Goal: Find specific page/section: Find specific page/section

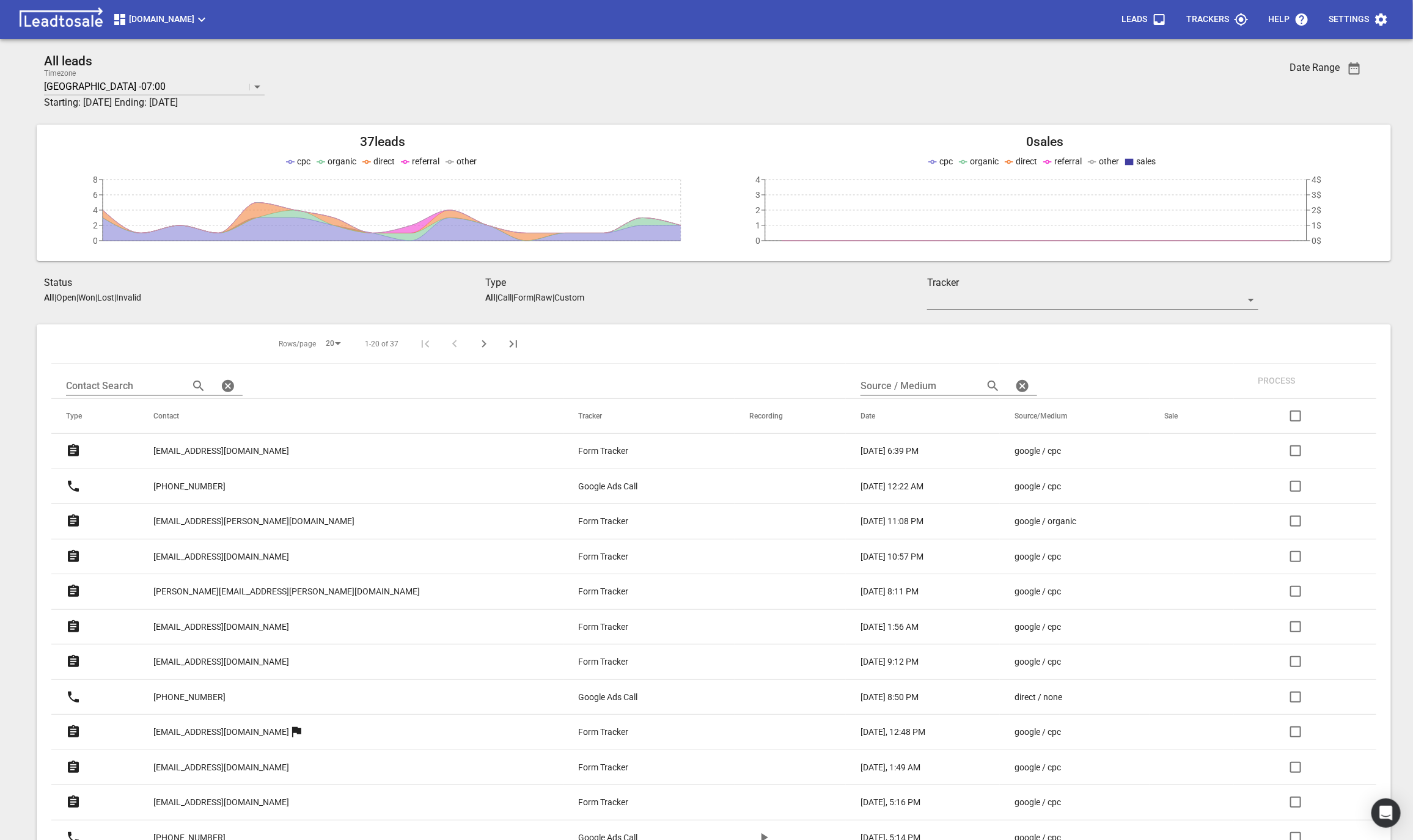
click at [242, 457] on p "philmcnaynz@gmail.com" at bounding box center [221, 451] width 136 height 13
click at [166, 21] on span "[DOMAIN_NAME]" at bounding box center [160, 20] width 97 height 15
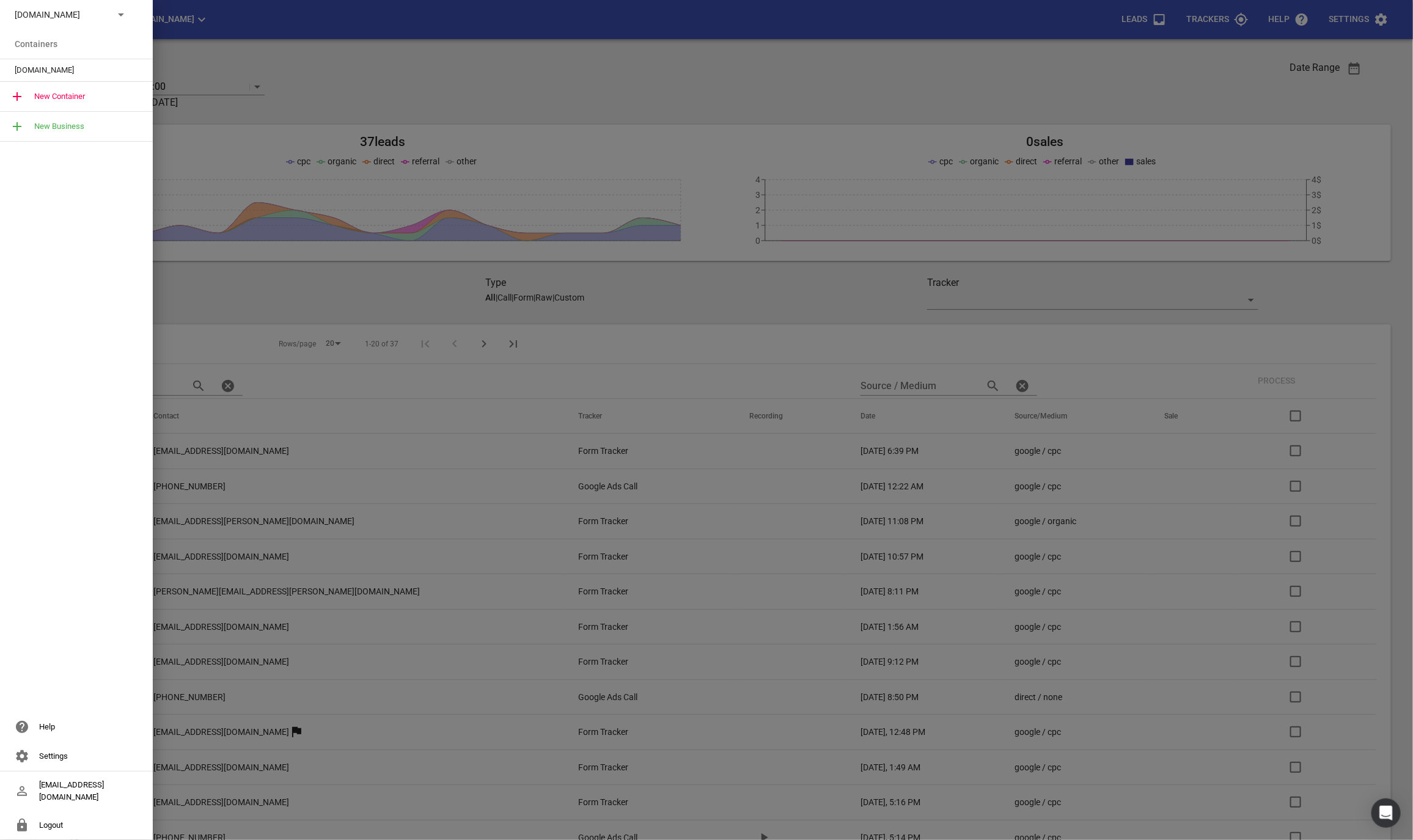
click at [79, 18] on p "[DOMAIN_NAME]" at bounding box center [59, 15] width 89 height 13
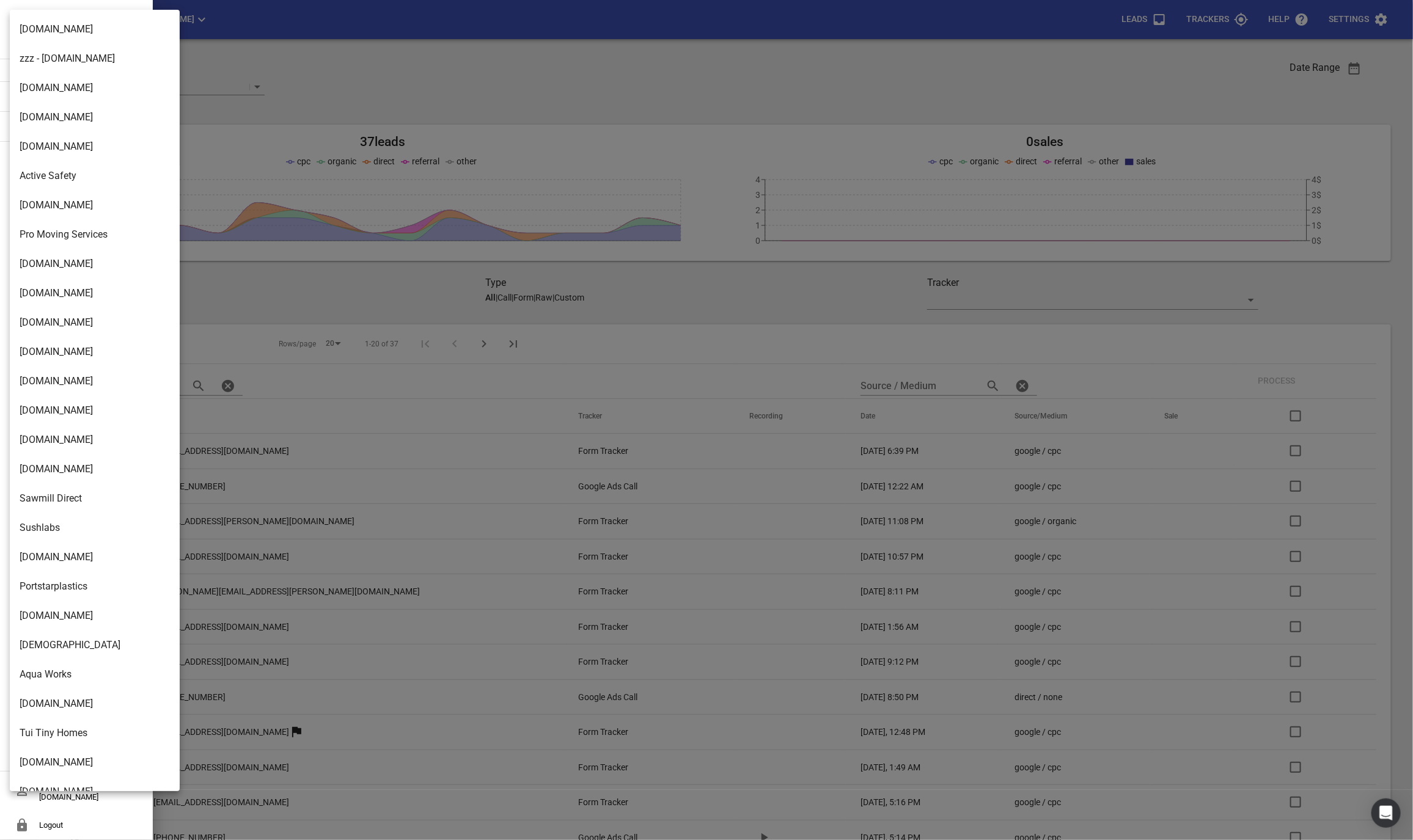
scroll to position [1748, 0]
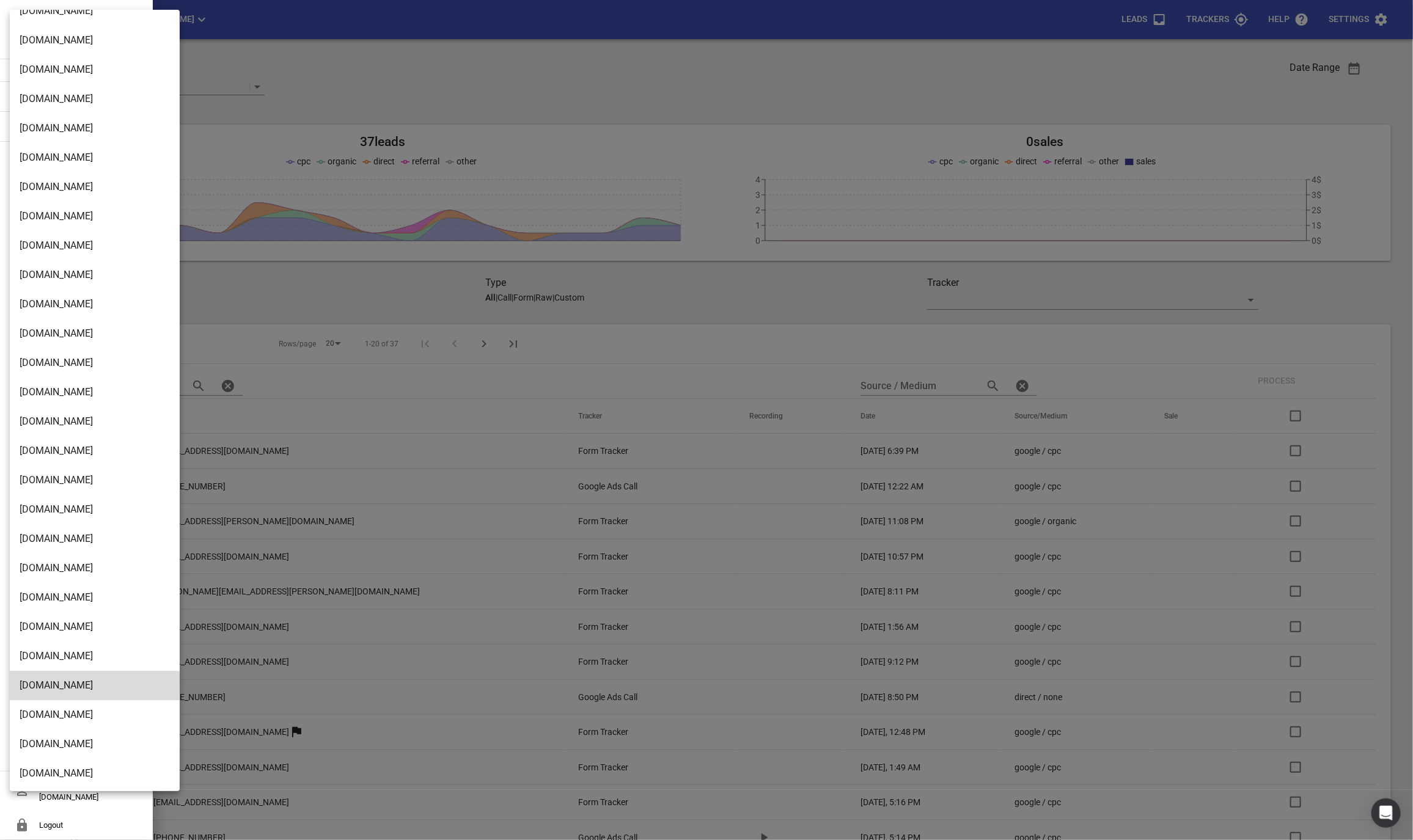
click at [40, 535] on li "[DOMAIN_NAME]" at bounding box center [95, 539] width 170 height 29
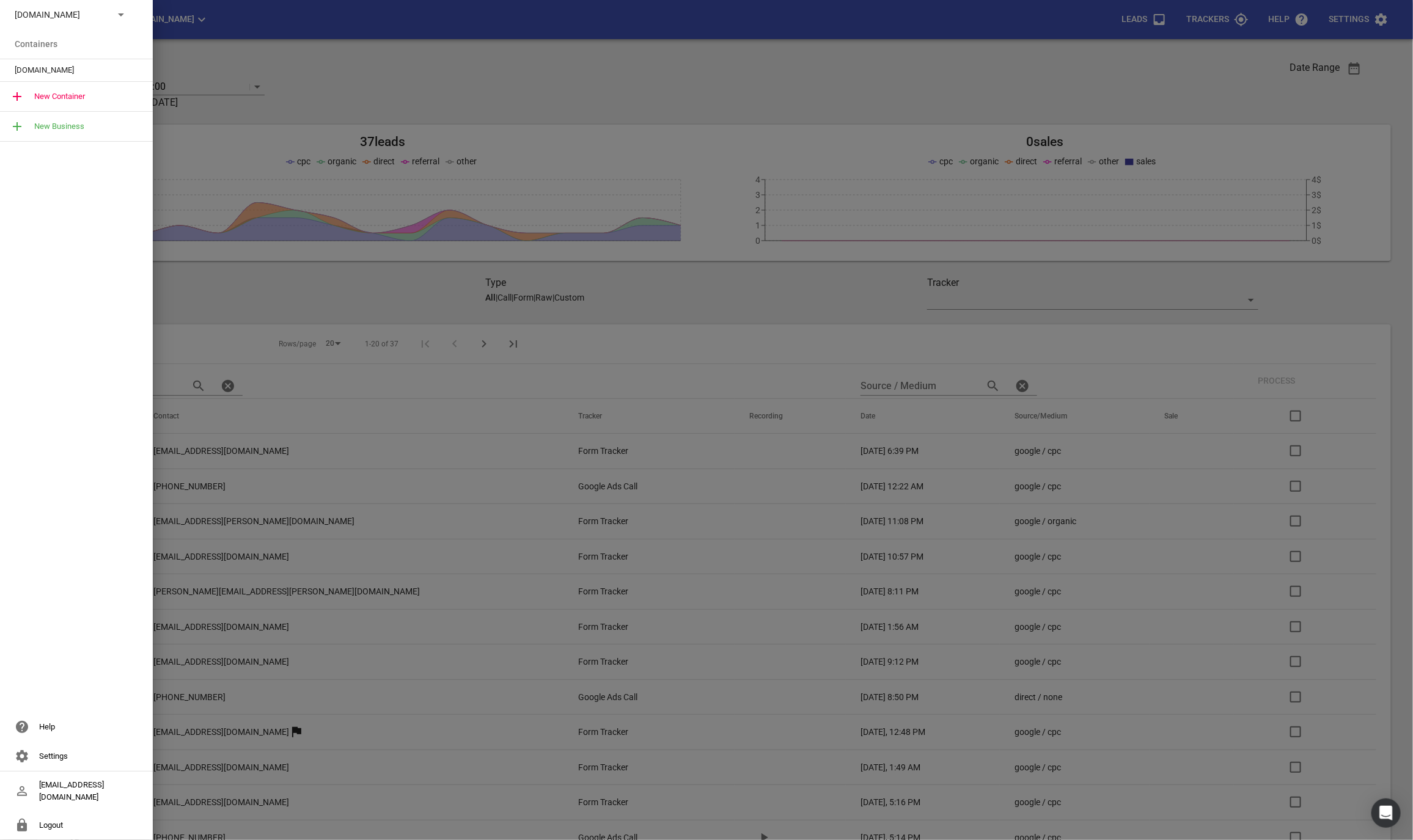
click at [43, 71] on span "[DOMAIN_NAME]" at bounding box center [71, 70] width 114 height 12
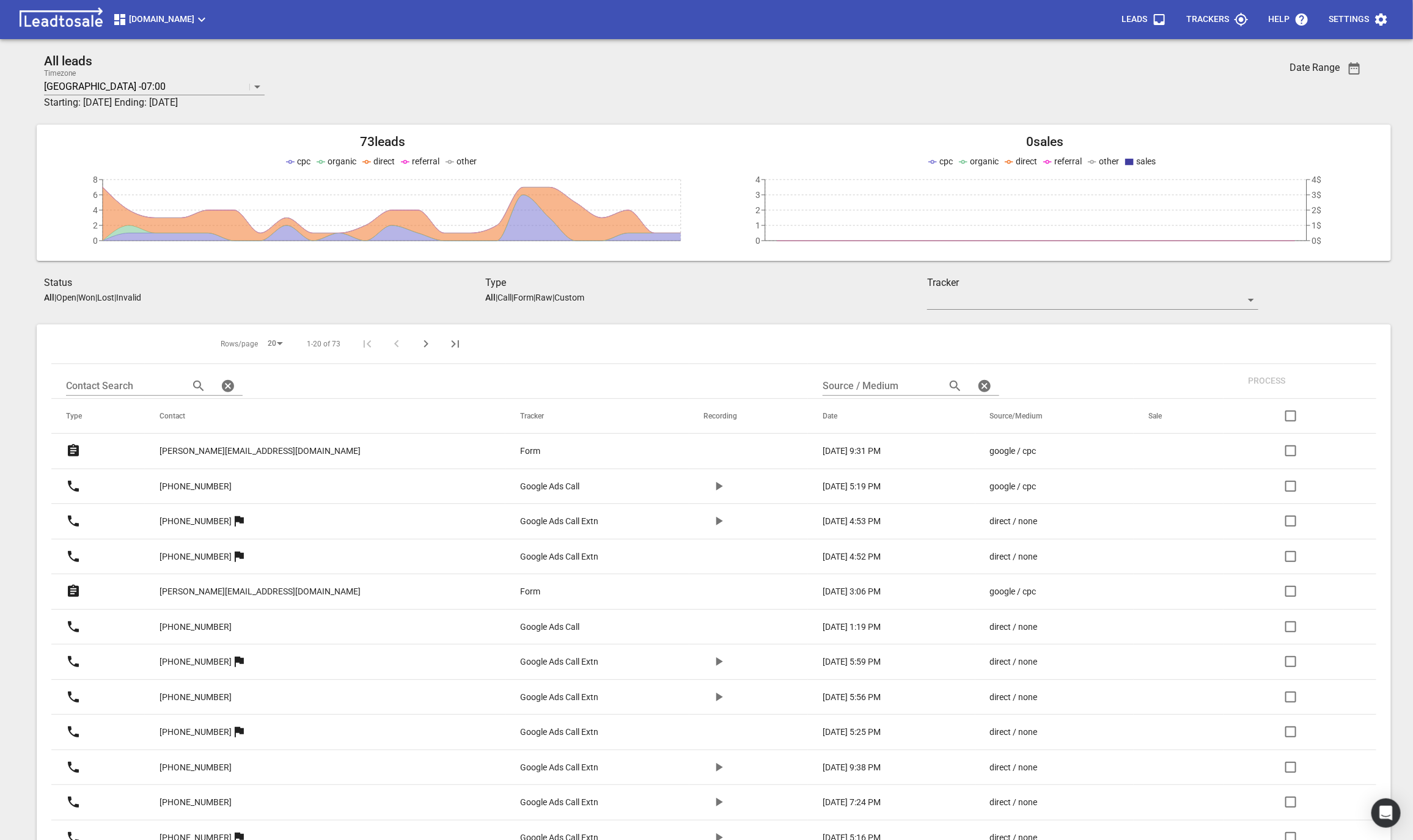
click at [232, 459] on link "[PERSON_NAME][EMAIL_ADDRESS][DOMAIN_NAME]" at bounding box center [260, 451] width 201 height 30
